Goal: Transaction & Acquisition: Purchase product/service

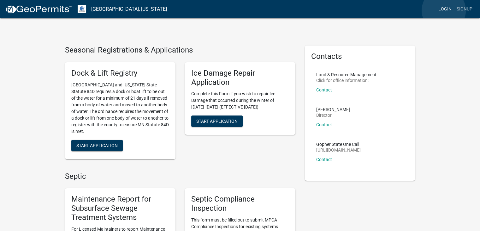
click at [444, 10] on link "Login" at bounding box center [445, 9] width 18 height 12
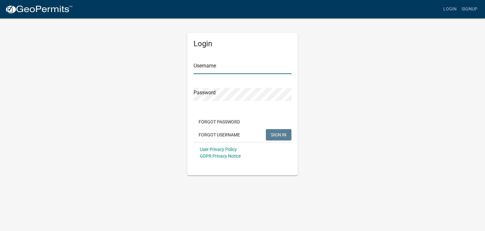
click at [235, 69] on input "Username" at bounding box center [243, 67] width 98 height 13
type input "nhunter"
click at [266, 129] on button "SIGN IN" at bounding box center [279, 134] width 26 height 11
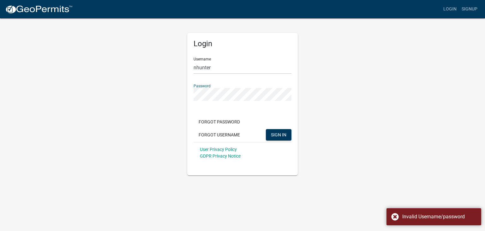
click at [156, 91] on div "Login Username nhunter Password Forgot Password Forgot Username SIGN IN User Pr…" at bounding box center [243, 96] width 360 height 157
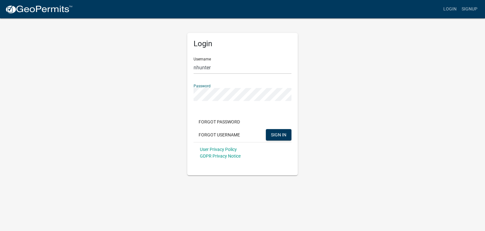
click at [266, 129] on button "SIGN IN" at bounding box center [279, 134] width 26 height 11
click at [172, 99] on div "Login Username nhunter Password Forgot Password Forgot Username SIGN IN User Pr…" at bounding box center [243, 96] width 360 height 157
click at [266, 129] on button "SIGN IN" at bounding box center [279, 134] width 26 height 11
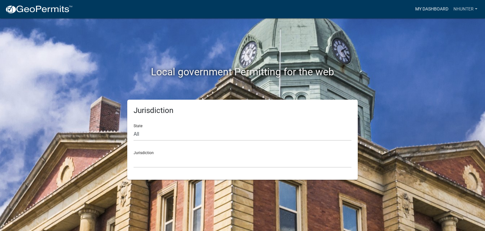
click at [427, 7] on link "My Dashboard" at bounding box center [432, 9] width 38 height 12
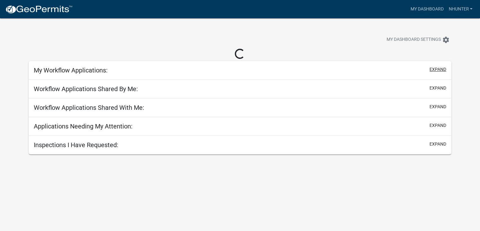
click at [444, 67] on button "expand" at bounding box center [438, 69] width 17 height 7
click at [441, 67] on button "expand" at bounding box center [438, 69] width 17 height 7
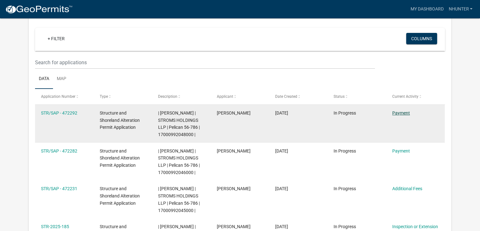
scroll to position [52, 0]
click at [404, 112] on link "Payment" at bounding box center [402, 112] width 18 height 5
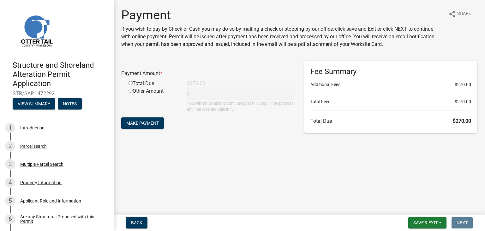
click at [131, 83] on input "radio" at bounding box center [131, 83] width 4 height 4
radio input "true"
type input "270"
click at [153, 123] on span "Make Payment" at bounding box center [142, 122] width 33 height 5
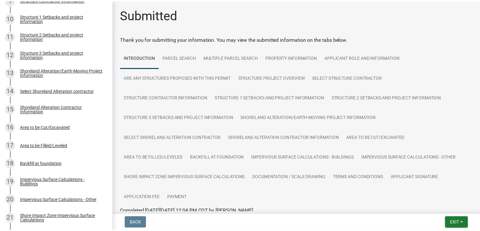
scroll to position [284, 0]
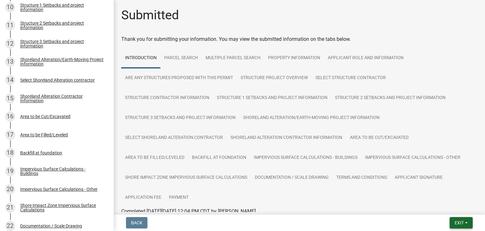
click at [455, 221] on span "Exit" at bounding box center [459, 222] width 9 height 5
click at [447, 204] on button "Save & Exit" at bounding box center [448, 205] width 51 height 15
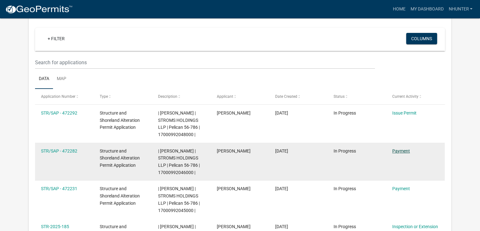
scroll to position [52, 0]
click at [398, 151] on link "Payment" at bounding box center [402, 150] width 18 height 5
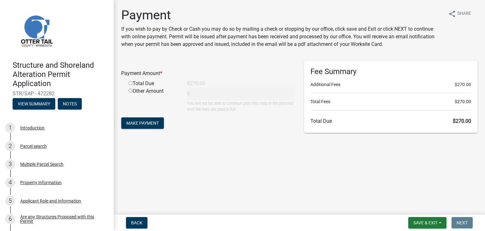
click at [131, 82] on input "radio" at bounding box center [131, 83] width 4 height 4
radio input "true"
type input "270"
click at [143, 118] on button "Make Payment" at bounding box center [142, 122] width 43 height 11
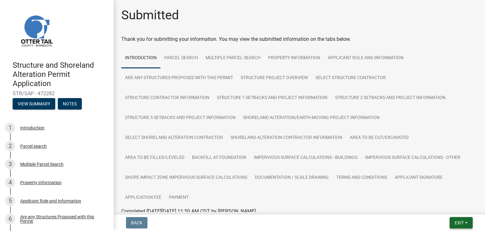
click at [460, 220] on span "Exit" at bounding box center [459, 222] width 9 height 5
click at [454, 203] on button "Save & Exit" at bounding box center [448, 205] width 51 height 15
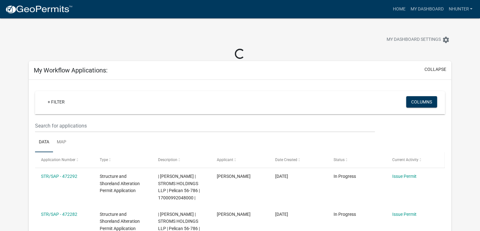
scroll to position [63, 0]
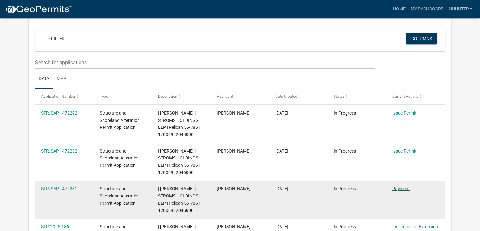
click at [399, 187] on link "Payment" at bounding box center [402, 188] width 18 height 5
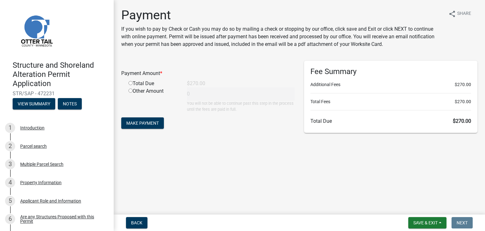
click at [129, 82] on input "radio" at bounding box center [131, 83] width 4 height 4
radio input "true"
type input "270"
click at [145, 122] on span "Make Payment" at bounding box center [142, 122] width 33 height 5
